Goal: Transaction & Acquisition: Purchase product/service

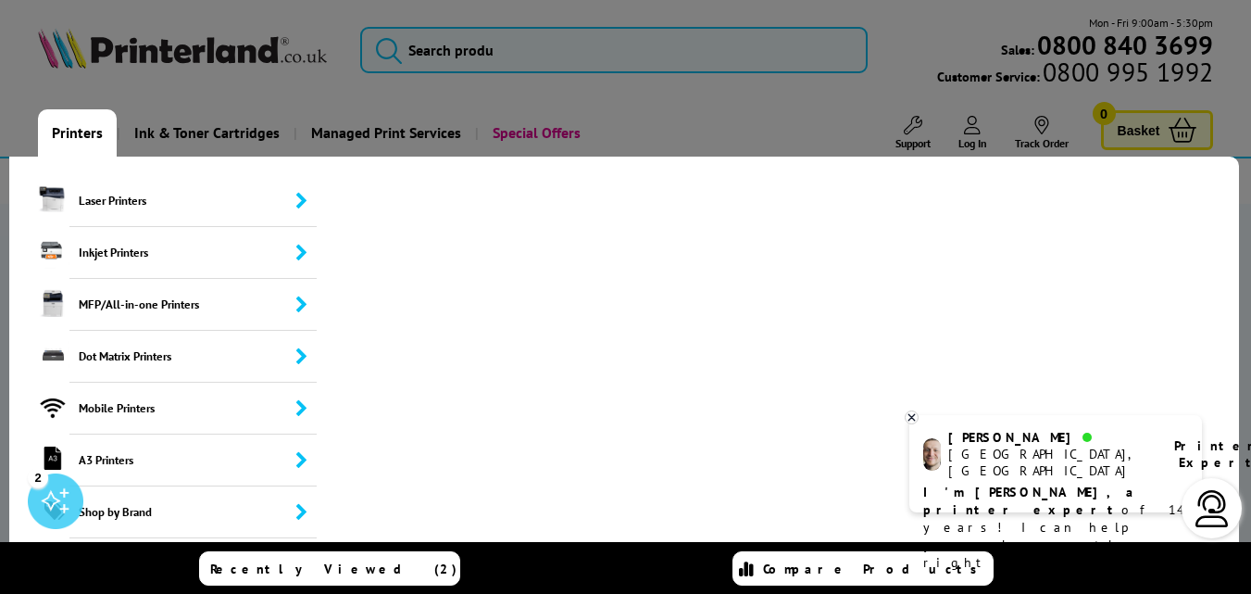
click at [92, 157] on link "Printers" at bounding box center [77, 132] width 79 height 47
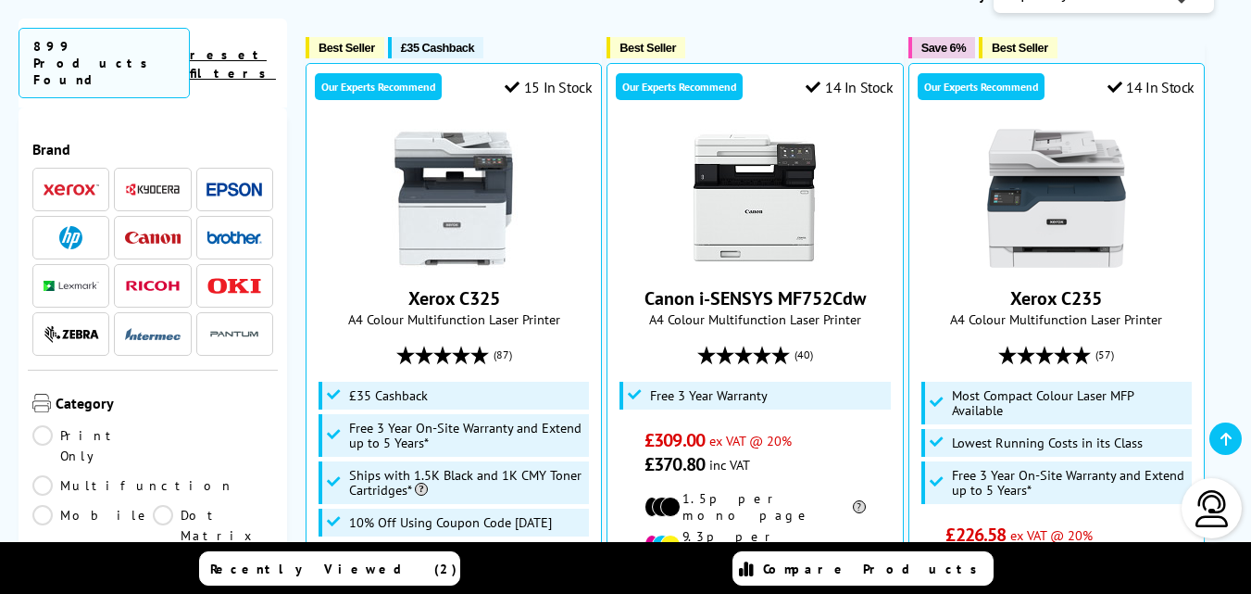
scroll to position [485, 0]
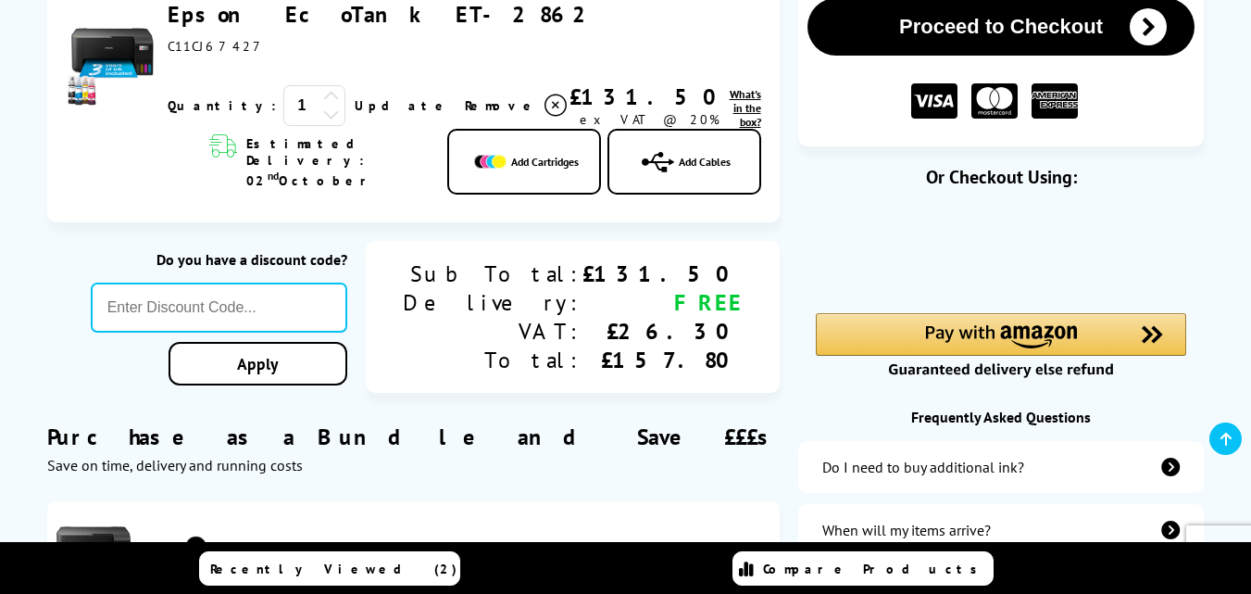
scroll to position [207, 0]
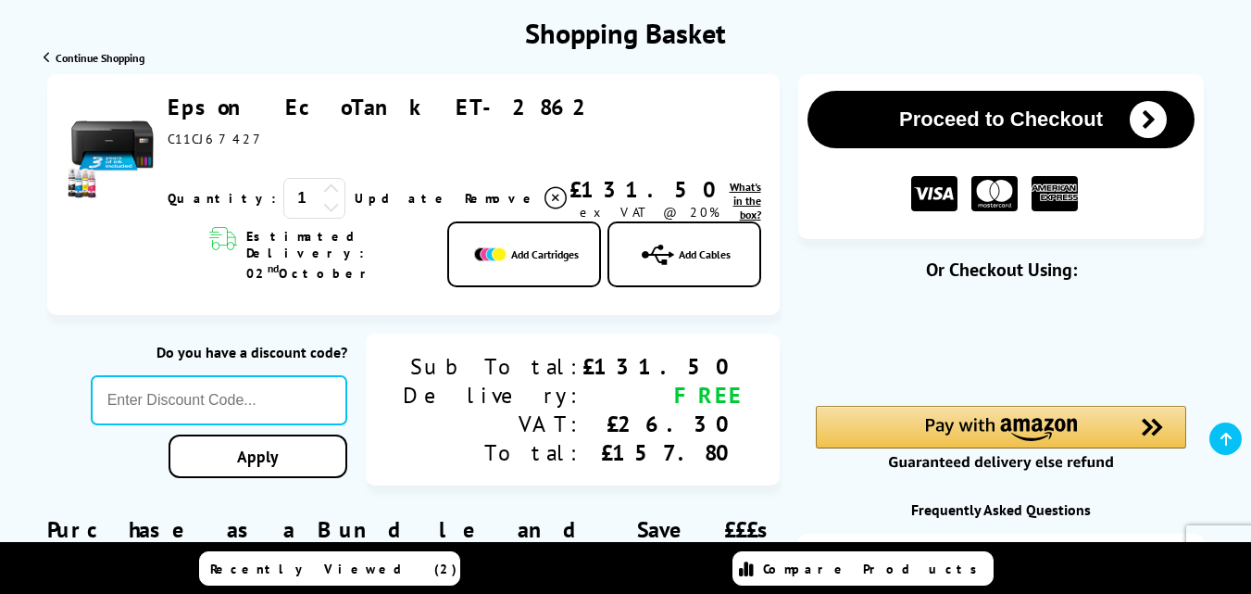
click at [299, 121] on link "Epson EcoTank ET-2862" at bounding box center [384, 107] width 433 height 29
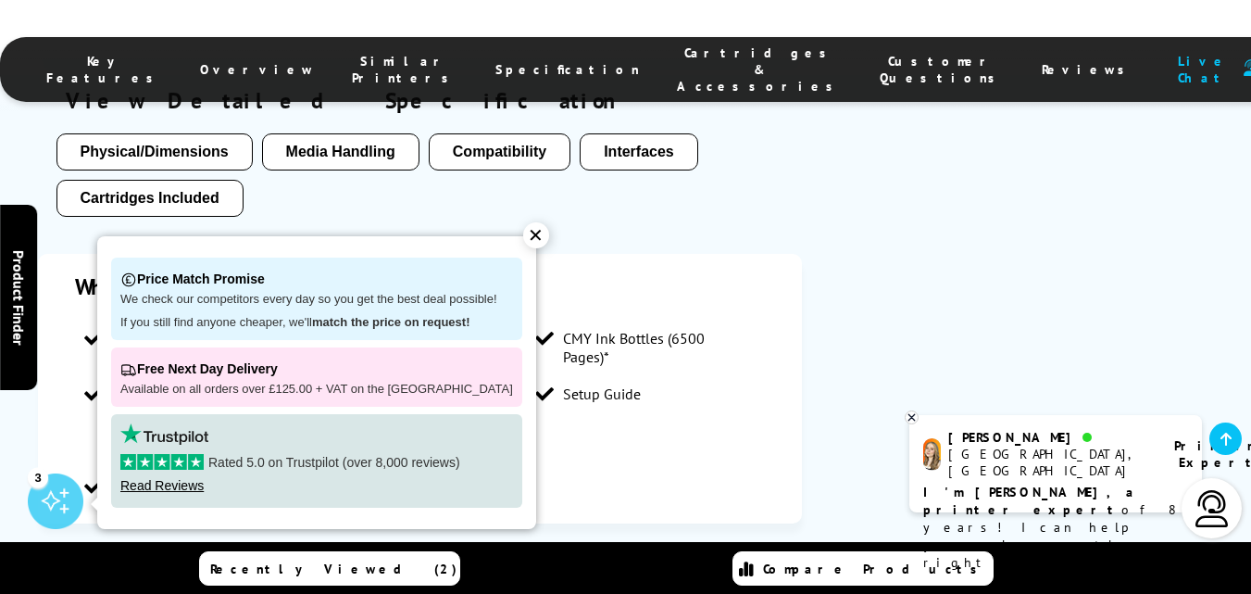
scroll to position [2038, 0]
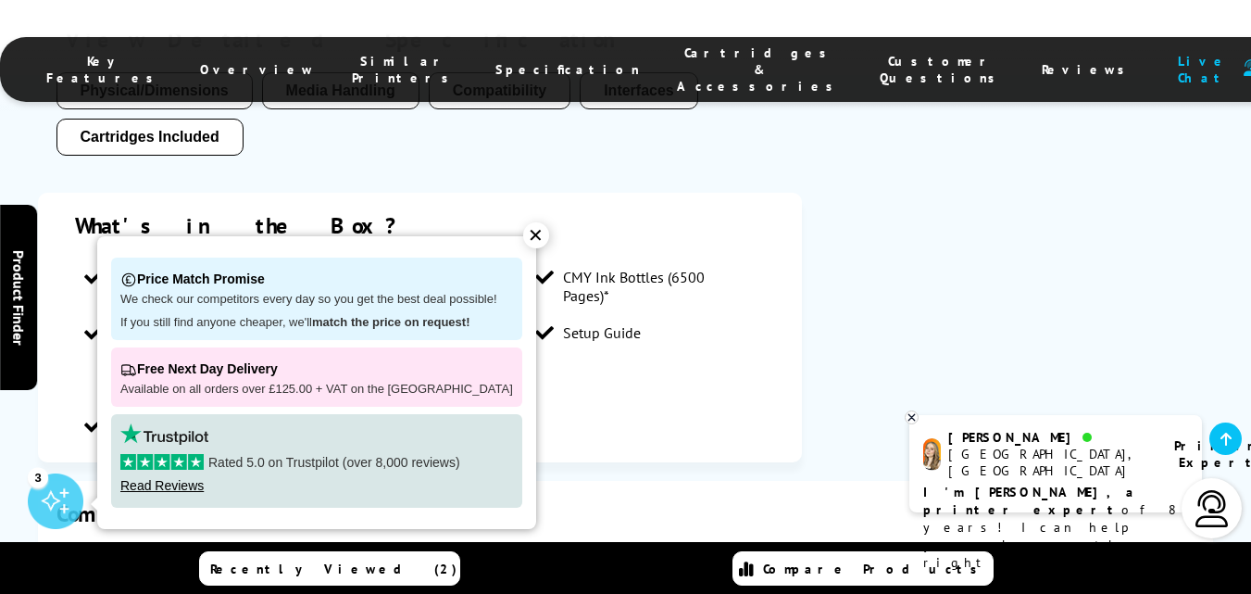
drag, startPoint x: 877, startPoint y: 253, endPoint x: 565, endPoint y: 263, distance: 312.3
click at [877, 251] on section "Key features Print/Scan/Copy Up to 33ppm Mono Print Up to 5,760 x 1,440 dpi Pri…" at bounding box center [626, 104] width 1176 height 753
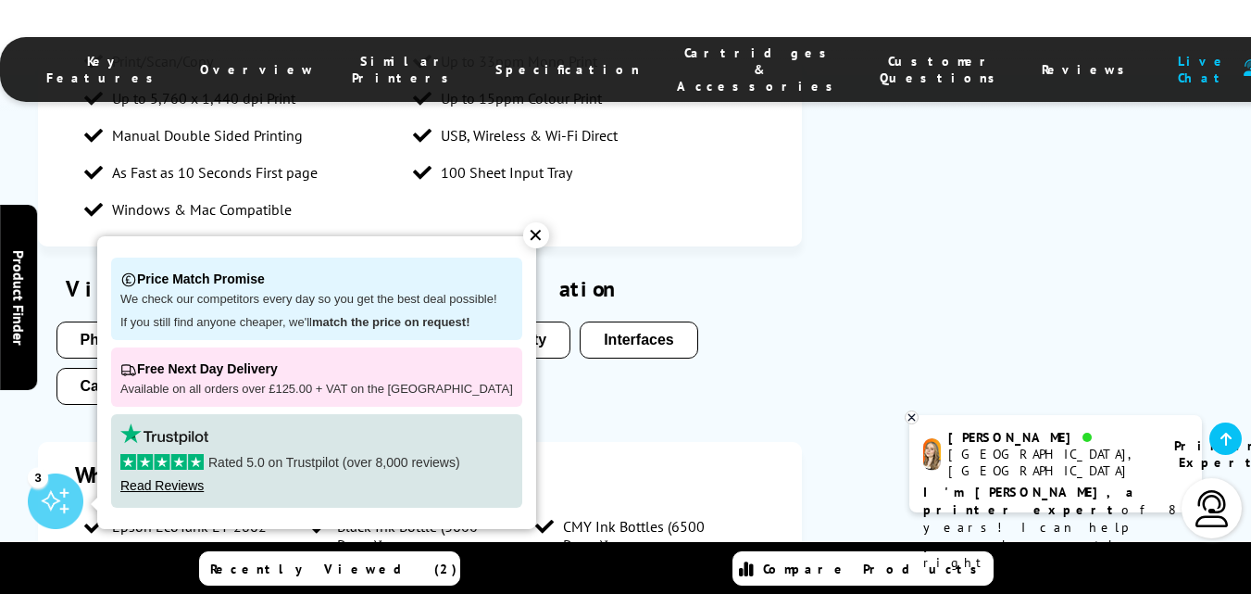
scroll to position [1760, 0]
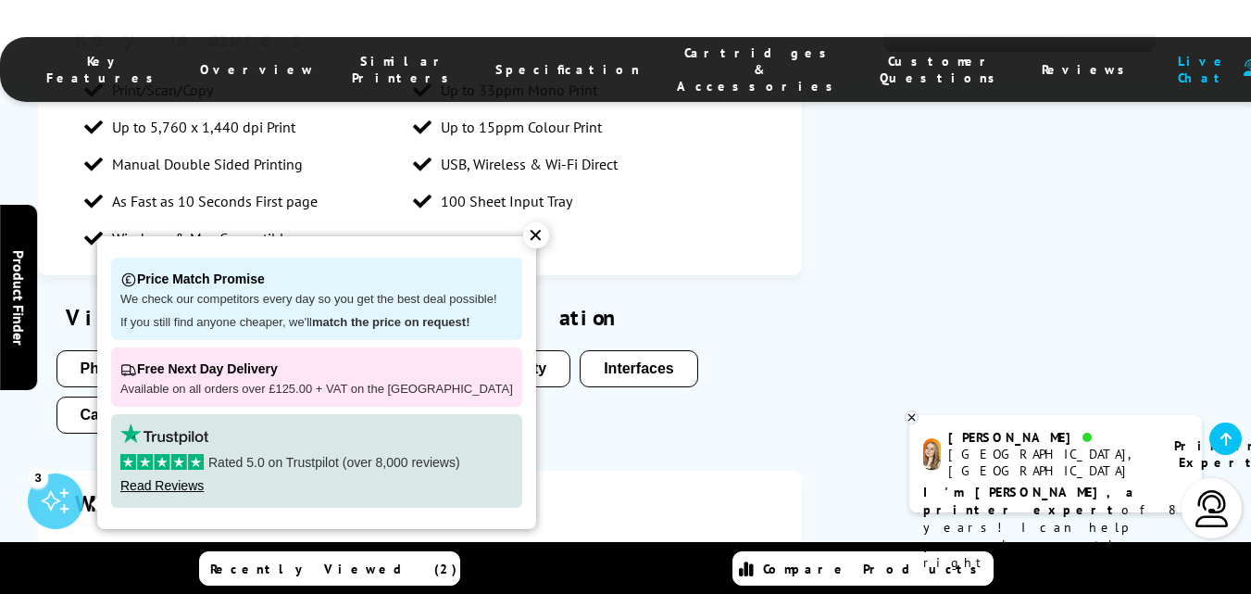
click at [523, 222] on div "✕" at bounding box center [536, 235] width 26 height 26
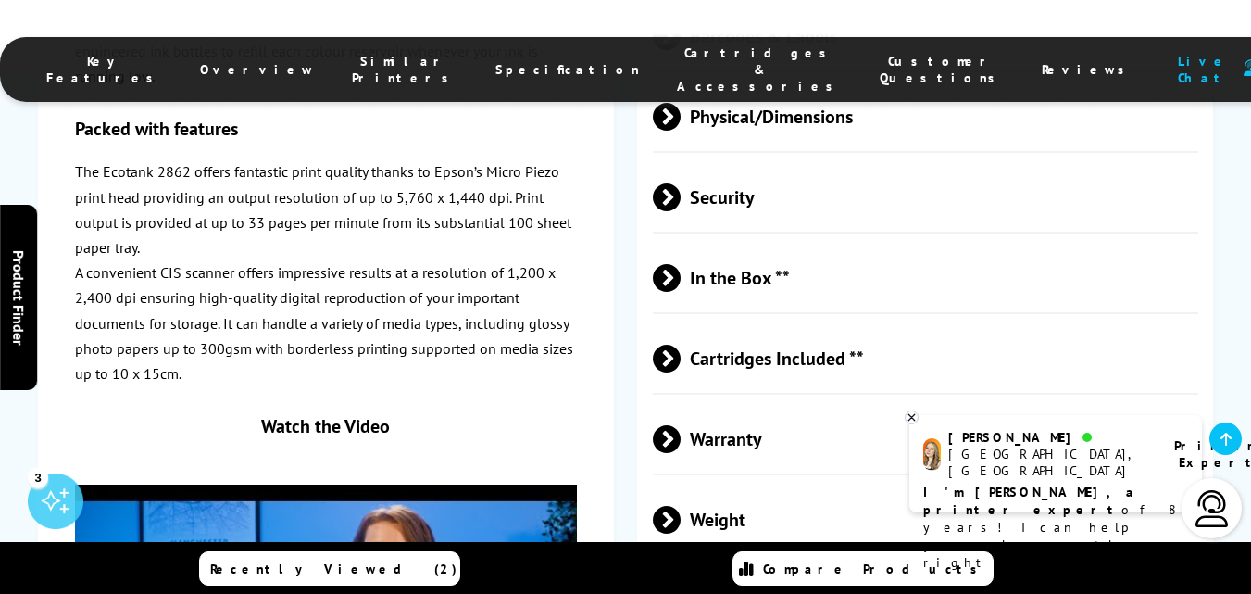
scroll to position [3520, 0]
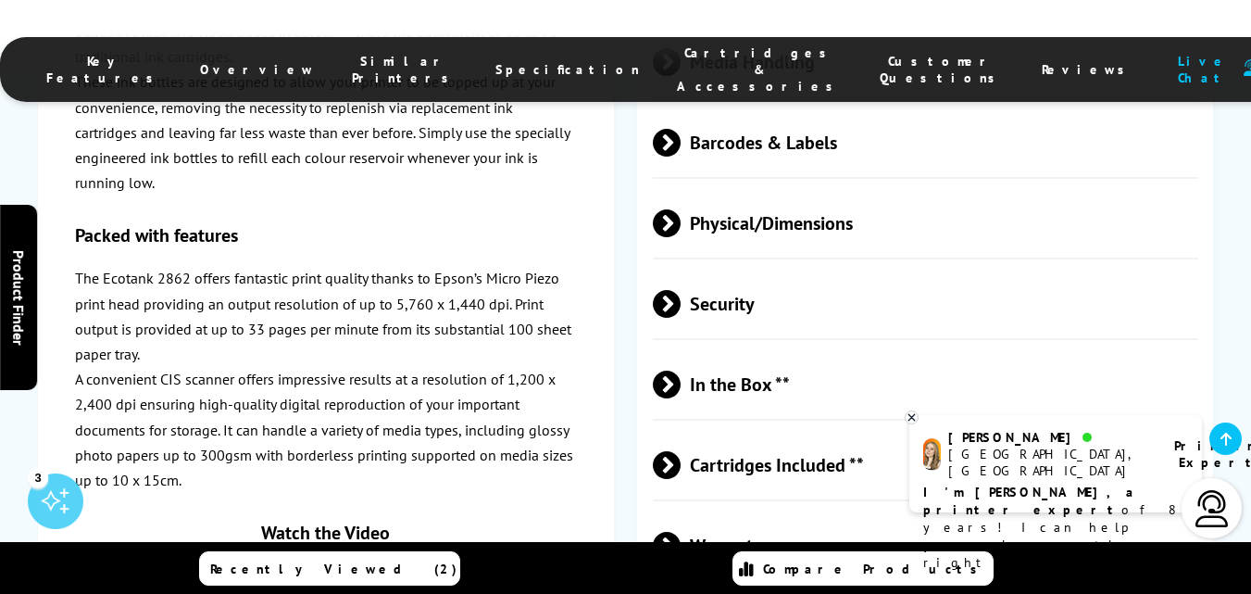
click at [779, 349] on span "In the Box **" at bounding box center [926, 383] width 546 height 69
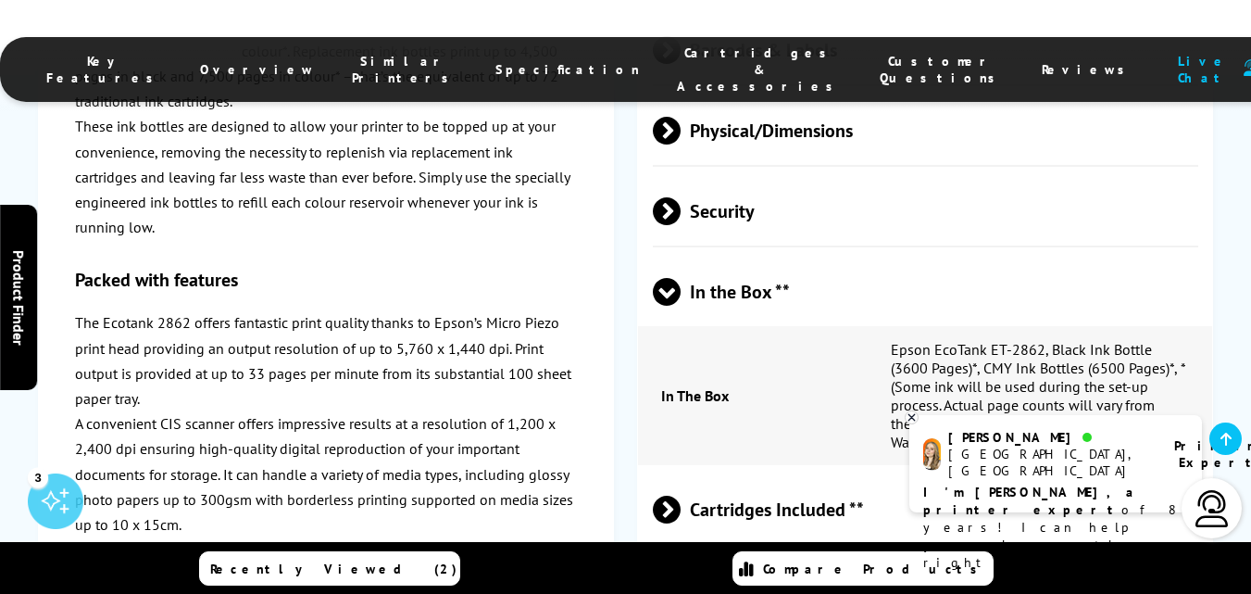
scroll to position [3705, 0]
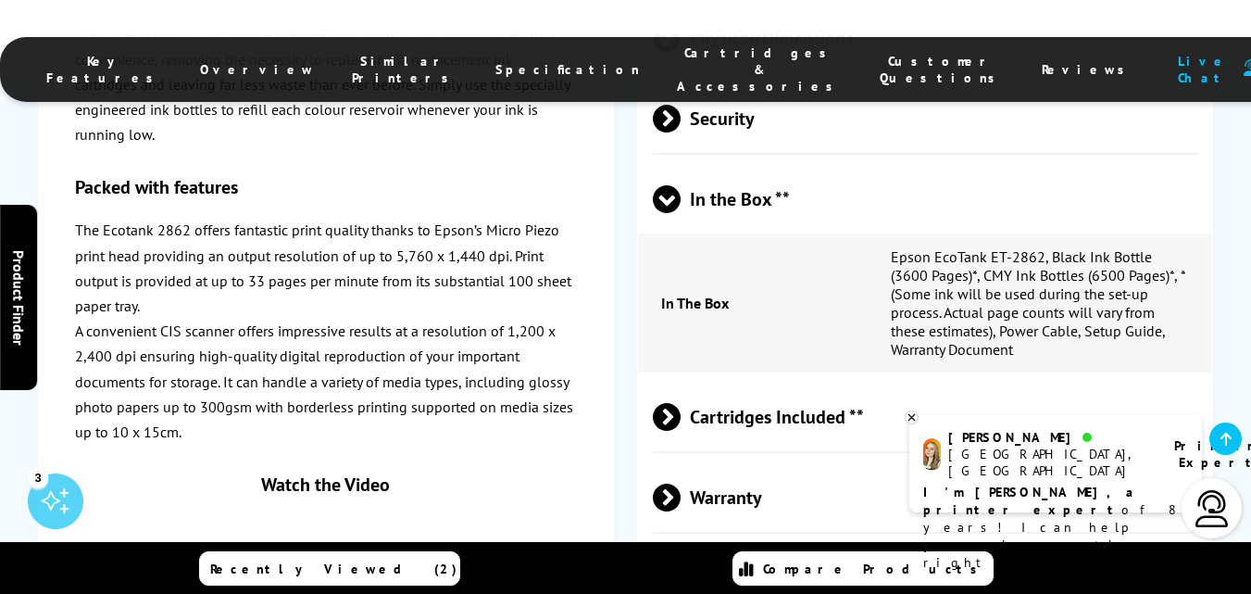
click at [824, 382] on span "Cartridges Included **" at bounding box center [926, 416] width 546 height 69
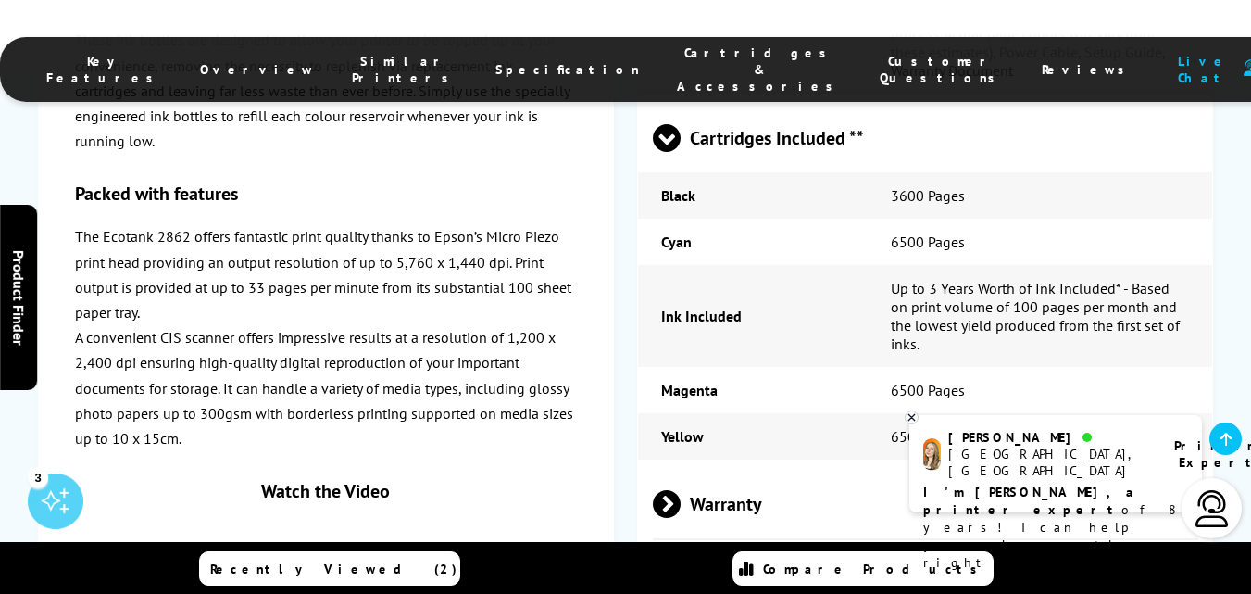
scroll to position [4076, 0]
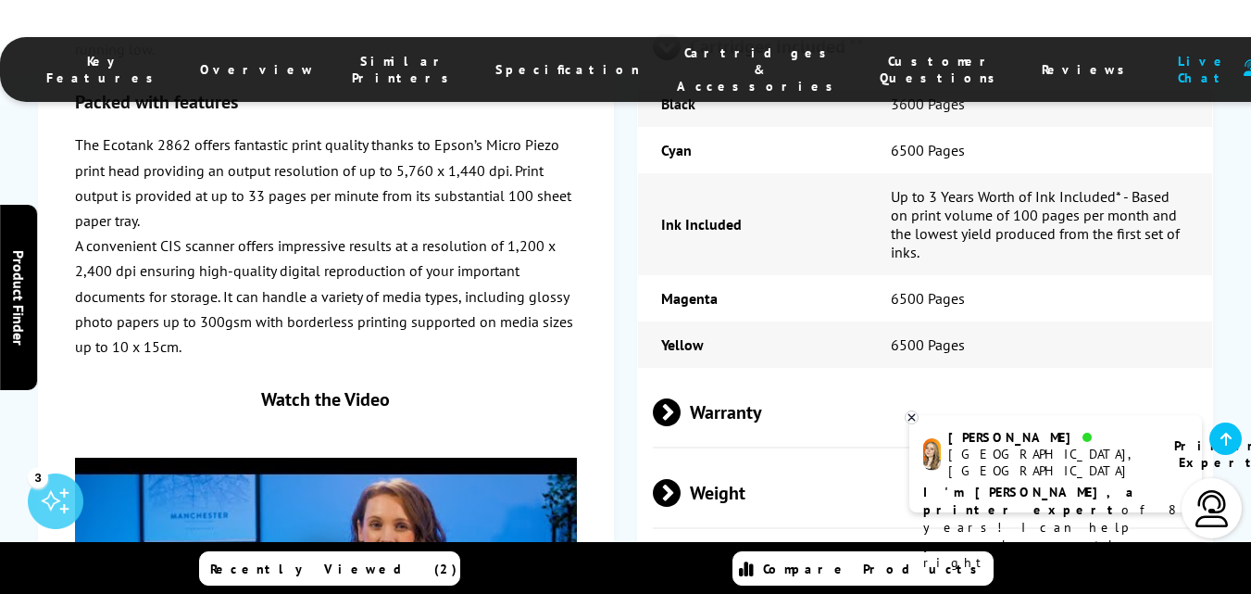
click at [730, 377] on span "Warranty" at bounding box center [926, 411] width 546 height 69
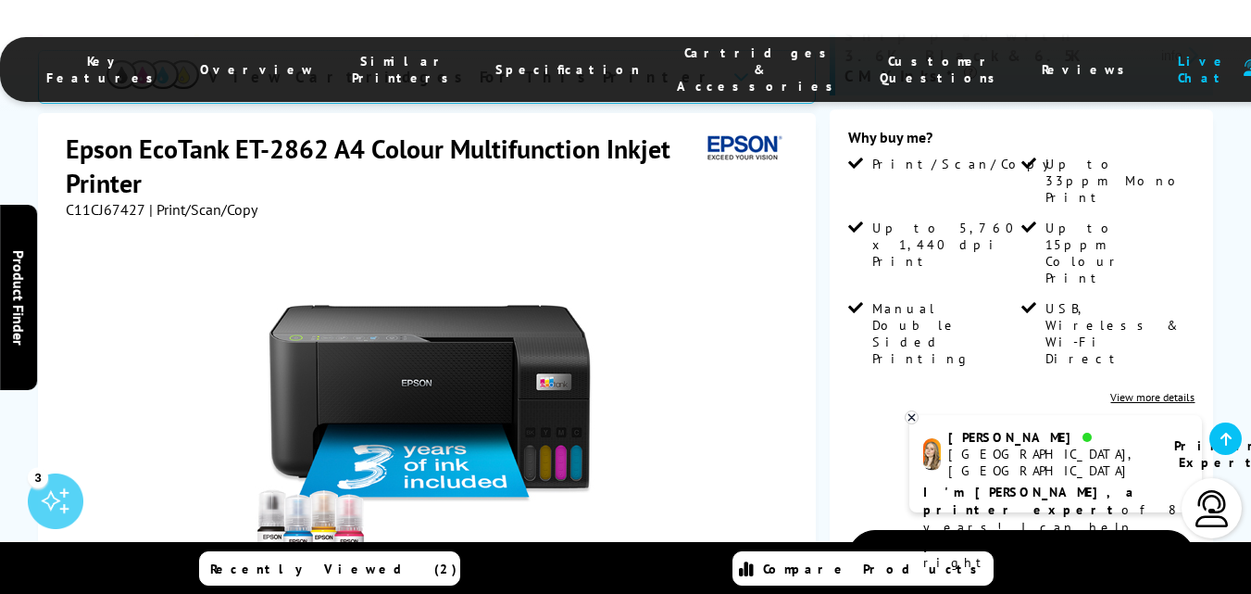
scroll to position [463, 0]
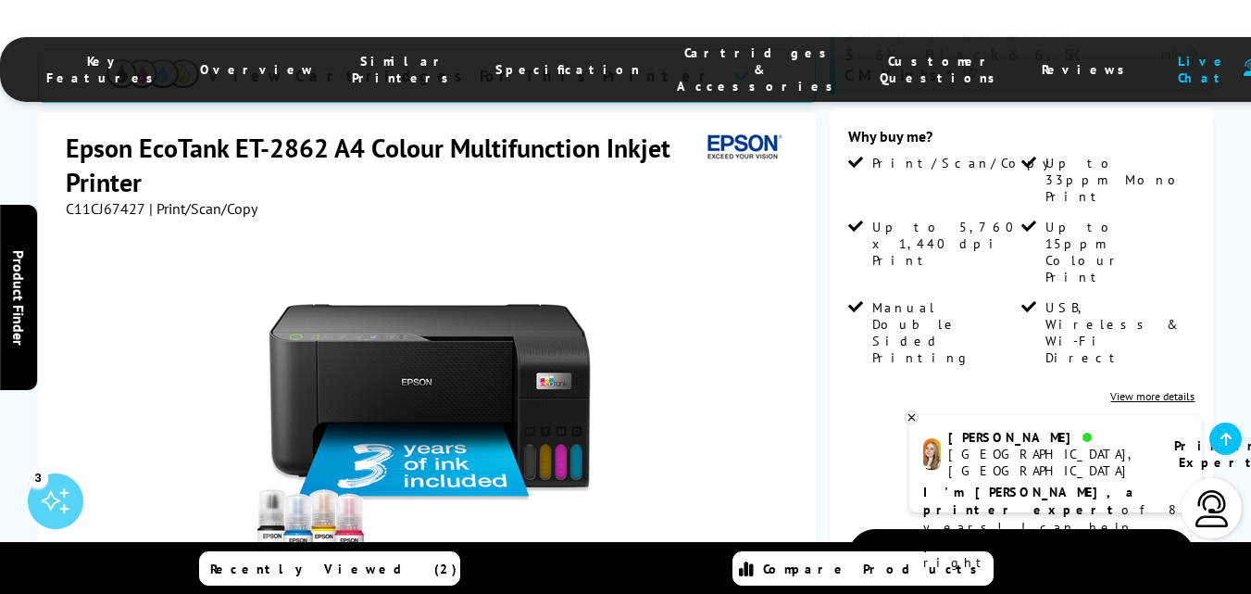
click at [909, 416] on icon at bounding box center [912, 417] width 12 height 14
